Goal: Task Accomplishment & Management: Use online tool/utility

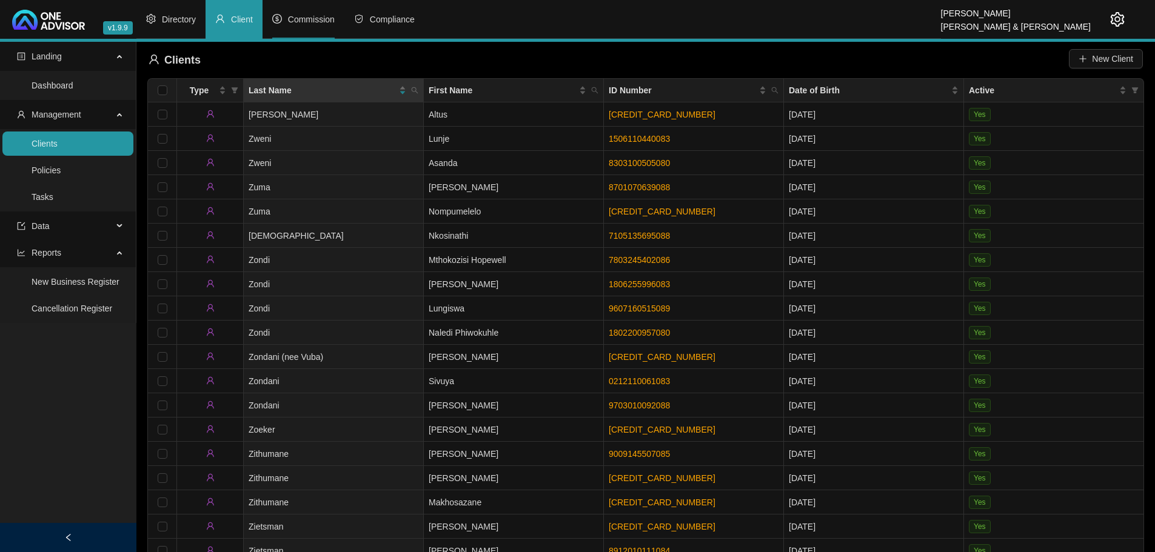
click at [316, 17] on span "Commission" at bounding box center [311, 20] width 47 height 10
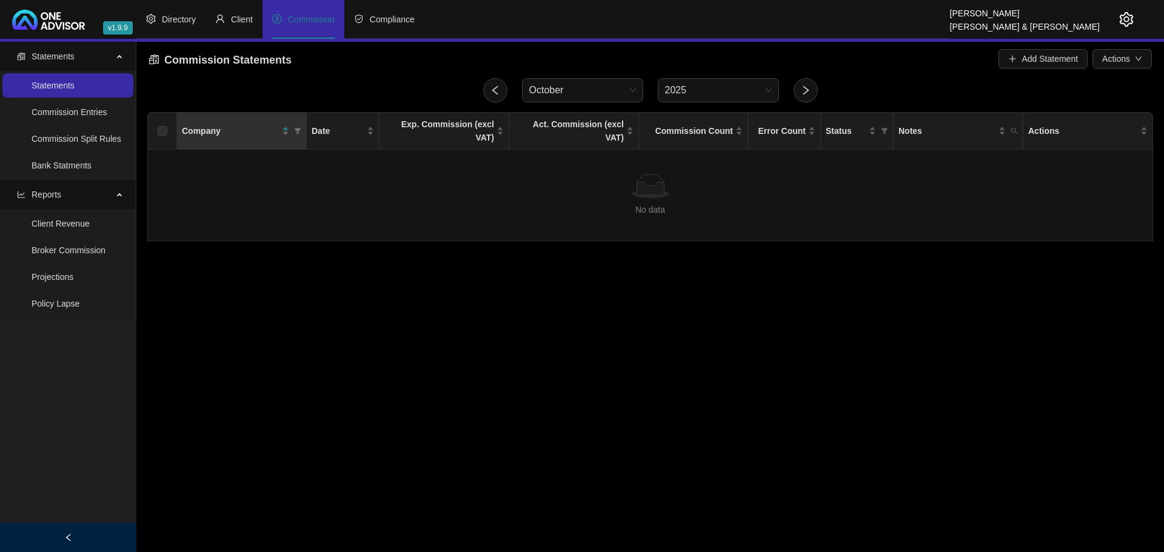
click at [65, 83] on link "Statements" at bounding box center [53, 86] width 43 height 10
click at [493, 89] on icon "left" at bounding box center [495, 90] width 11 height 11
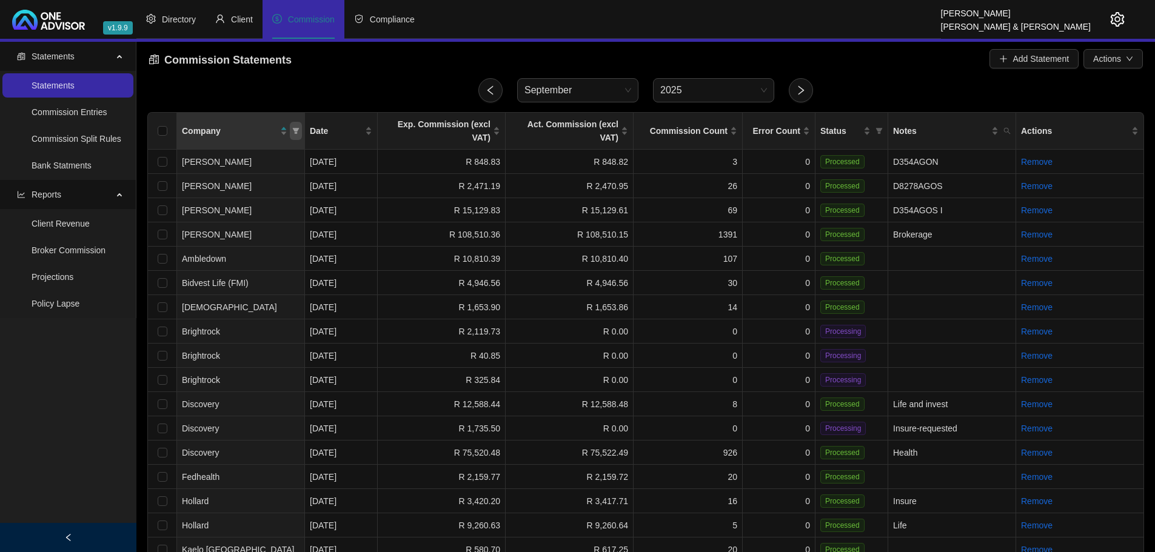
click at [294, 127] on icon "filter" at bounding box center [295, 130] width 7 height 7
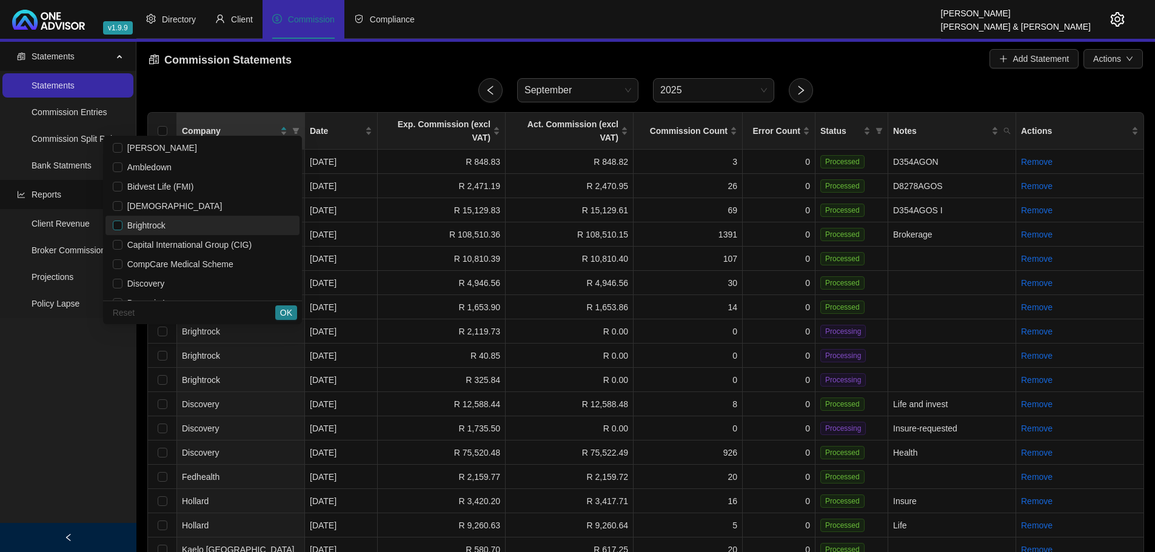
click at [118, 223] on input "checkbox" at bounding box center [118, 226] width 10 height 10
checkbox input "true"
click at [290, 312] on span "OK" at bounding box center [286, 312] width 12 height 13
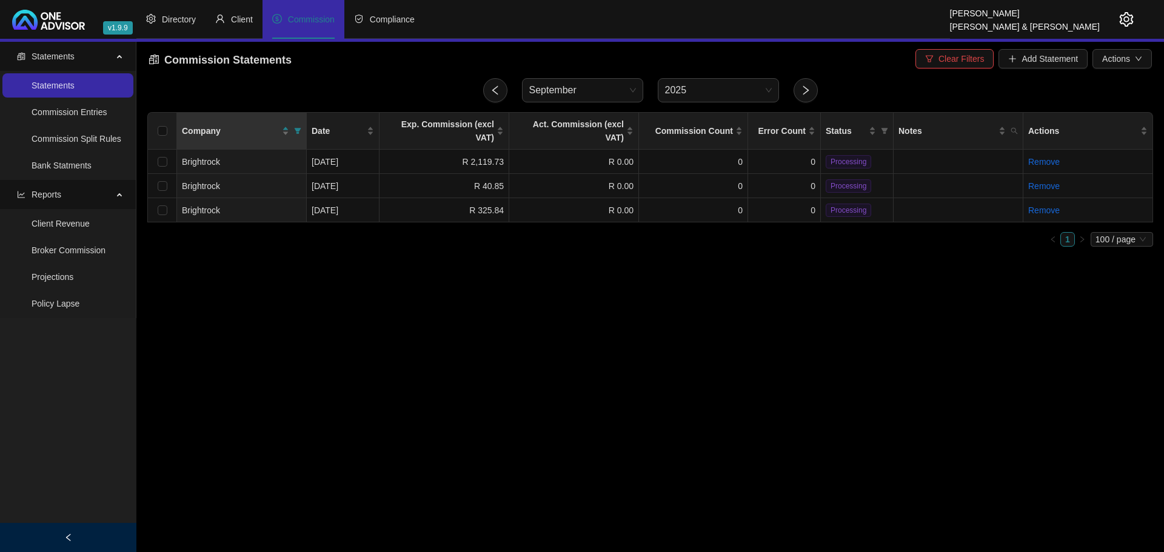
click at [351, 284] on main "Statements Statements Commission Entries Commission Split Rules Bank Statments …" at bounding box center [582, 297] width 1164 height 510
click at [458, 150] on td "R 2,119.73" at bounding box center [445, 162] width 130 height 24
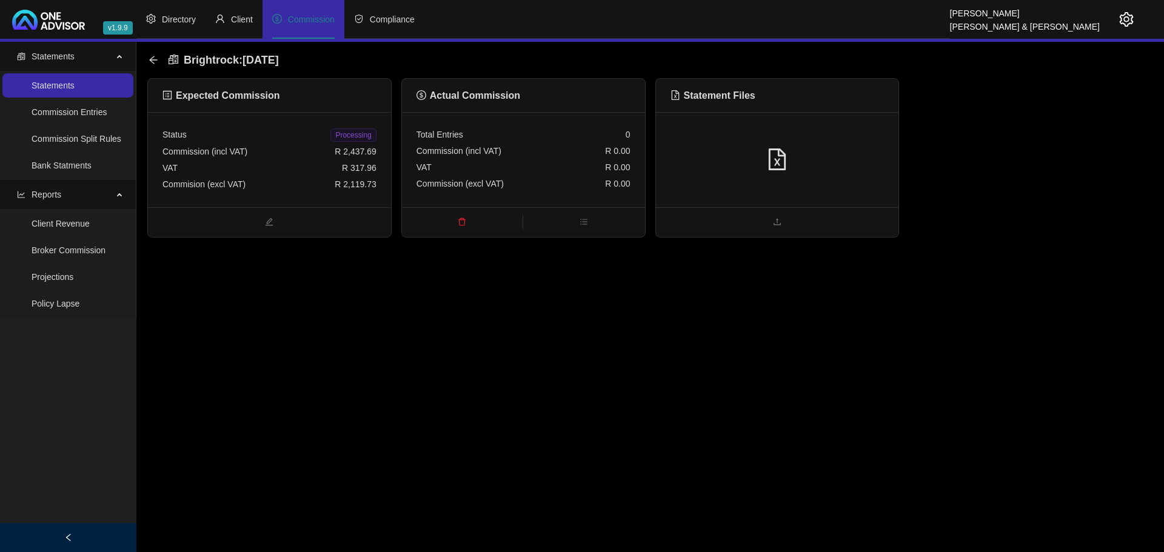
drag, startPoint x: 452, startPoint y: 285, endPoint x: 452, endPoint y: 271, distance: 13.9
click at [452, 285] on main "Statements Statements Commission Entries Commission Split Rules Bank Statments …" at bounding box center [582, 297] width 1164 height 510
click at [791, 168] on div at bounding box center [778, 160] width 214 height 23
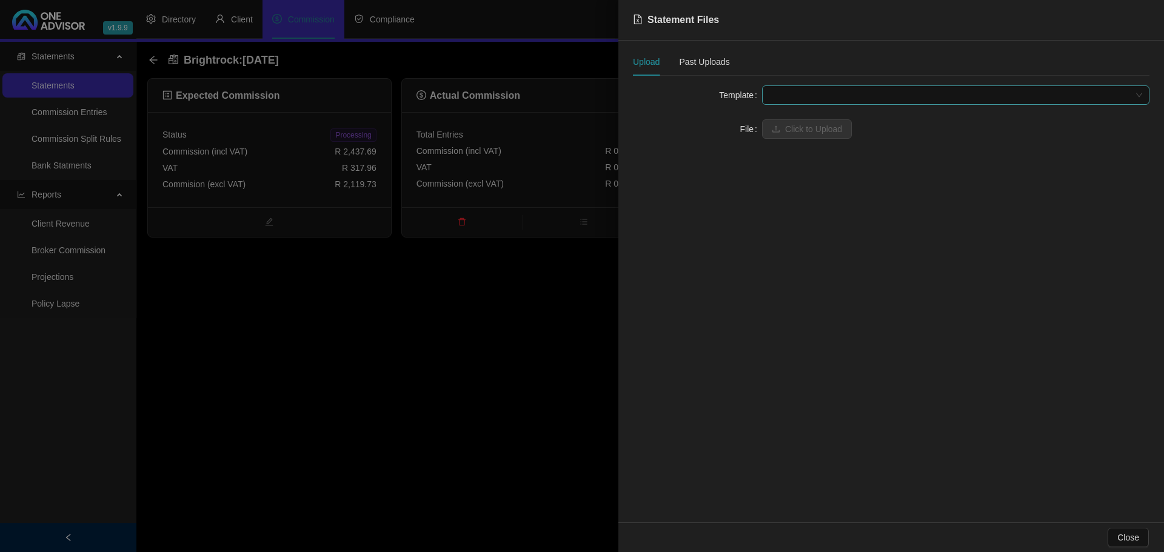
click at [785, 100] on span at bounding box center [955, 95] width 373 height 18
click at [797, 118] on div "BrightRock FSP transaction list" at bounding box center [956, 119] width 368 height 13
click at [795, 131] on span "Click to Upload" at bounding box center [813, 128] width 57 height 13
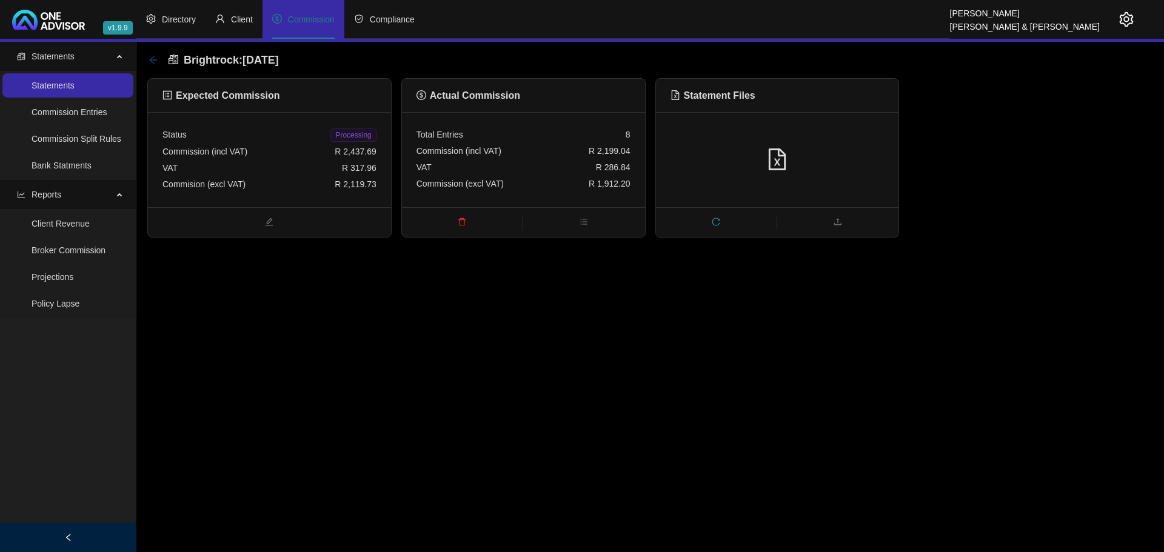
click at [158, 58] on icon "arrow-left" at bounding box center [154, 60] width 10 height 10
